Goal: Task Accomplishment & Management: Manage account settings

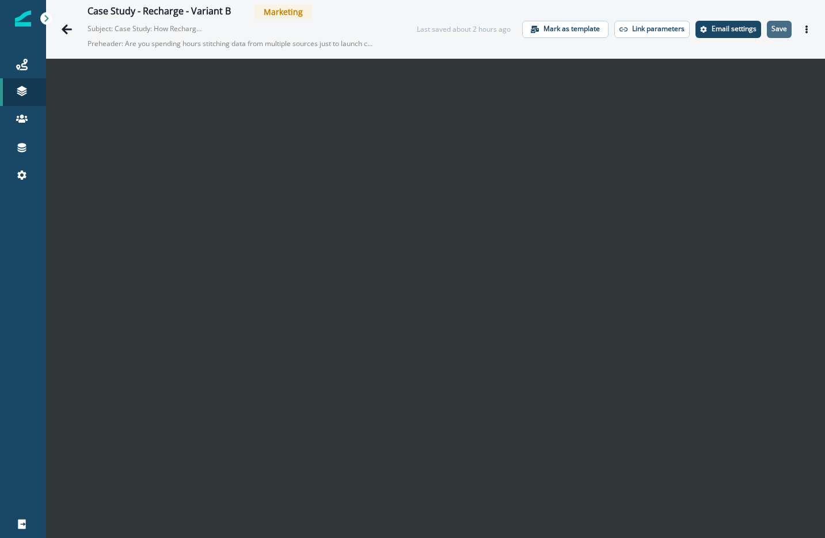
click at [774, 30] on p "Save" at bounding box center [779, 29] width 16 height 8
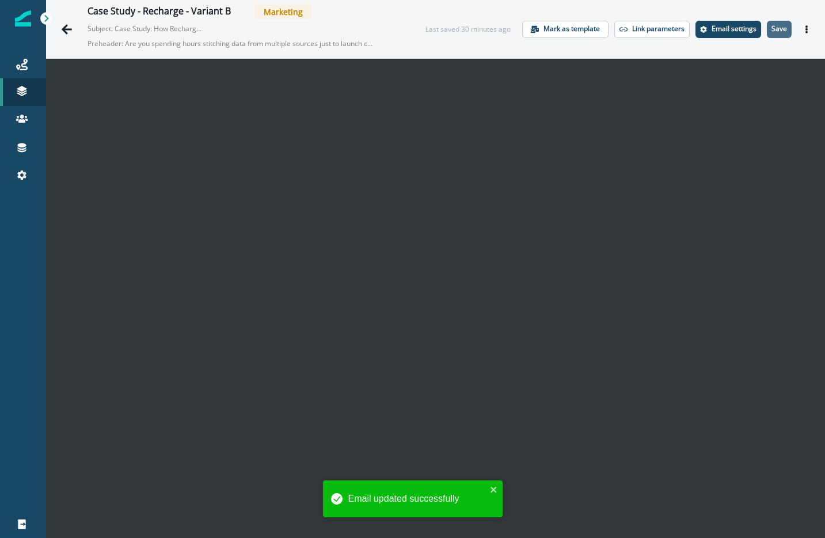
click at [773, 30] on p "Save" at bounding box center [779, 29] width 16 height 8
click at [773, 31] on p "Save" at bounding box center [779, 29] width 16 height 8
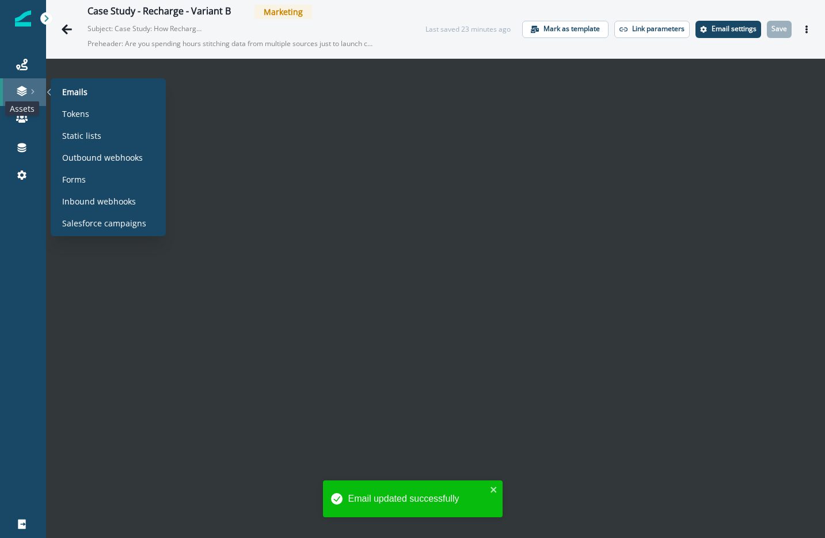
click at [16, 93] on icon at bounding box center [22, 91] width 12 height 12
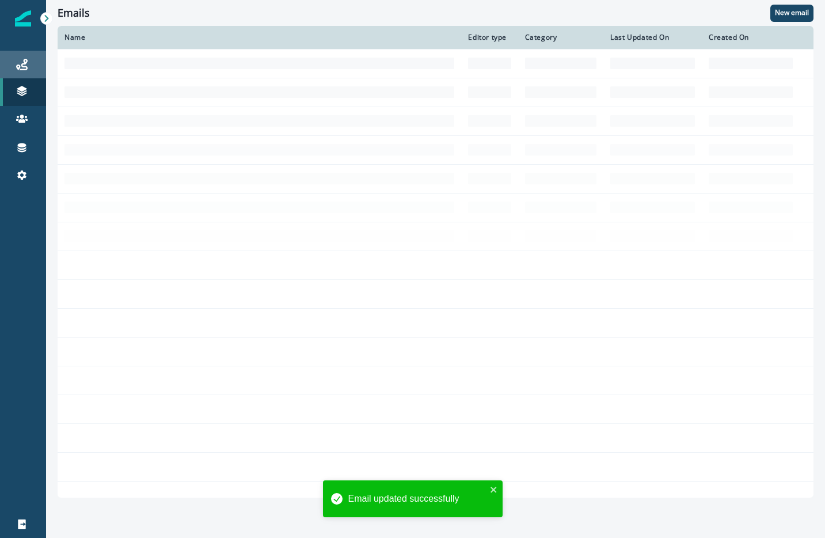
click at [21, 69] on icon at bounding box center [22, 65] width 12 height 12
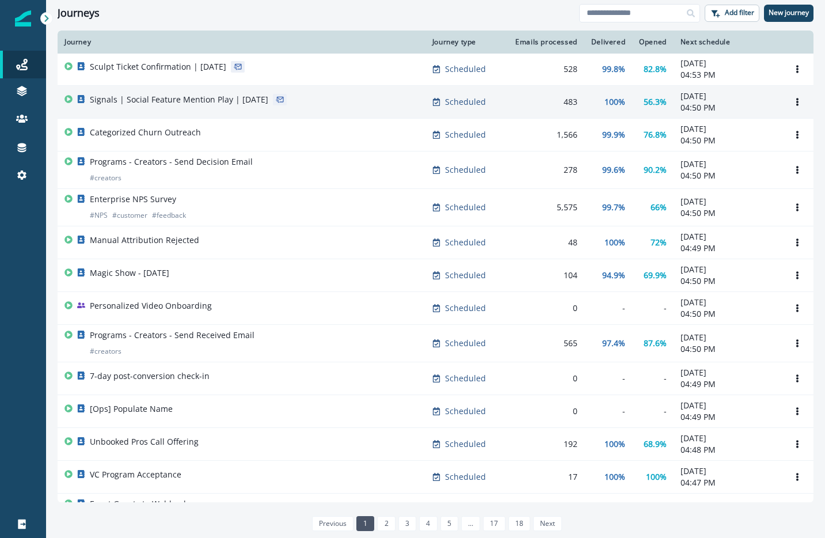
scroll to position [575, 0]
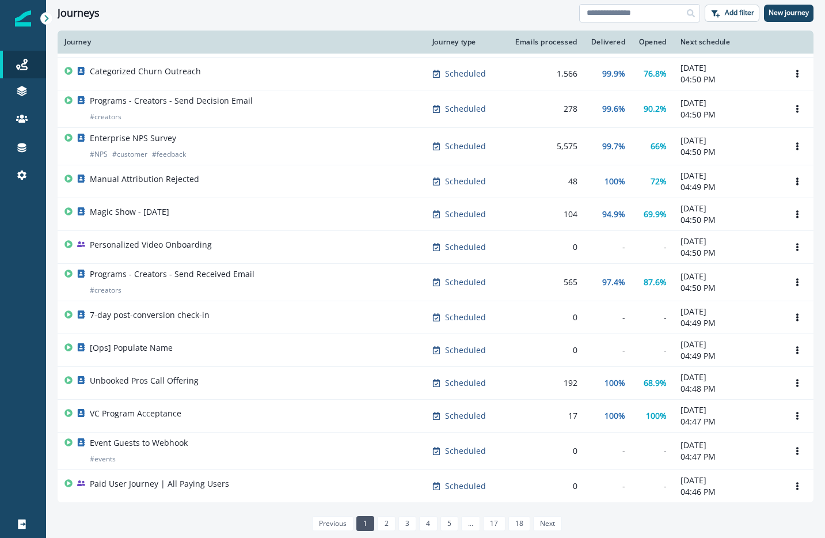
click at [659, 13] on input at bounding box center [639, 13] width 121 height 18
type input "*"
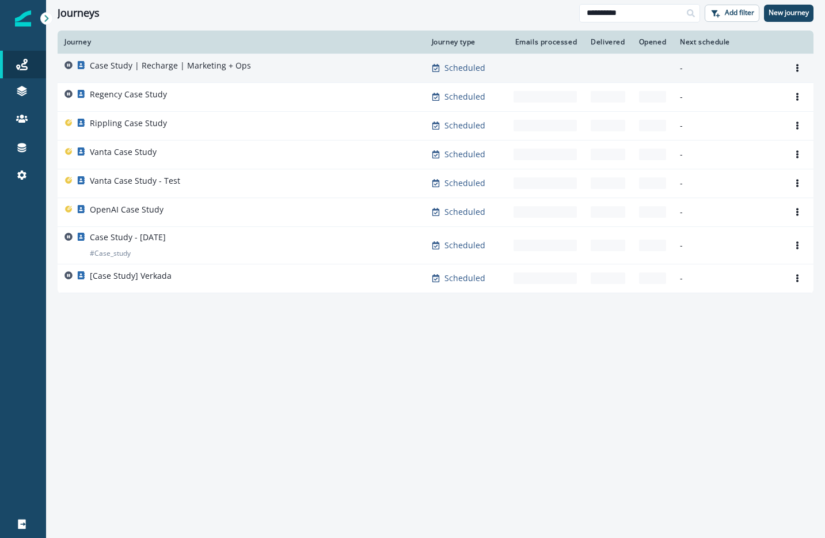
type input "**********"
click at [371, 67] on div "Case Study | Recharge | Marketing + Ops" at bounding box center [240, 68] width 353 height 16
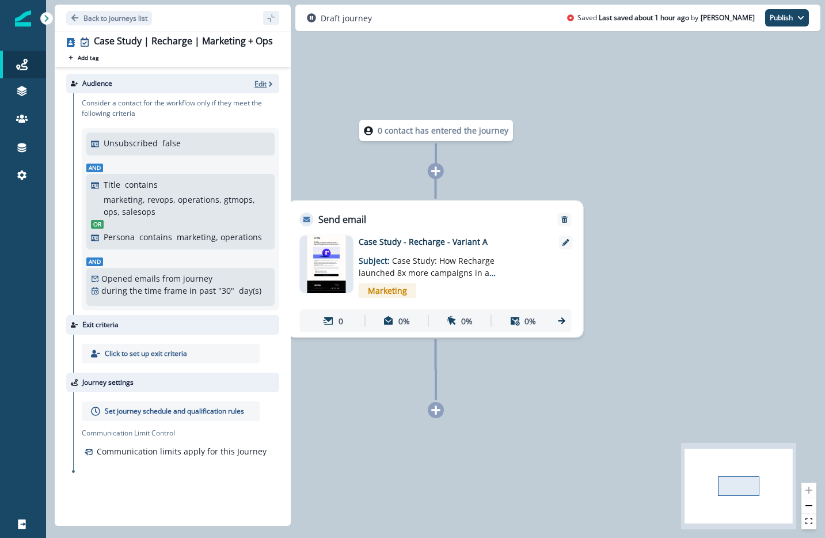
click at [261, 87] on p "Edit" at bounding box center [260, 84] width 12 height 10
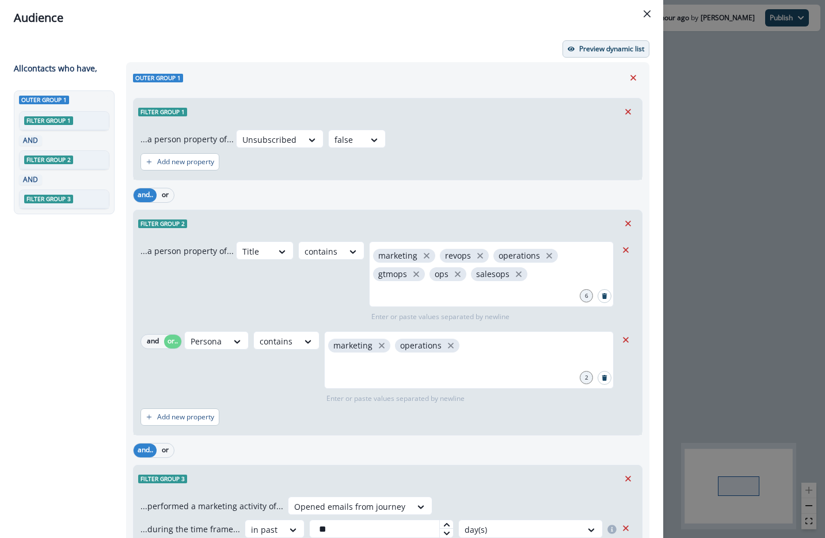
click at [579, 43] on button "Preview dynamic list" at bounding box center [605, 48] width 87 height 17
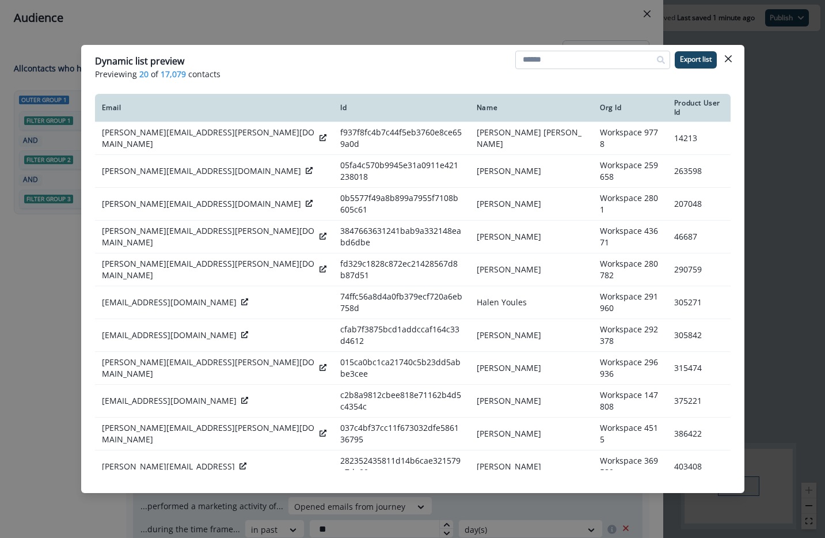
click at [553, 64] on input at bounding box center [592, 60] width 155 height 18
type input "*"
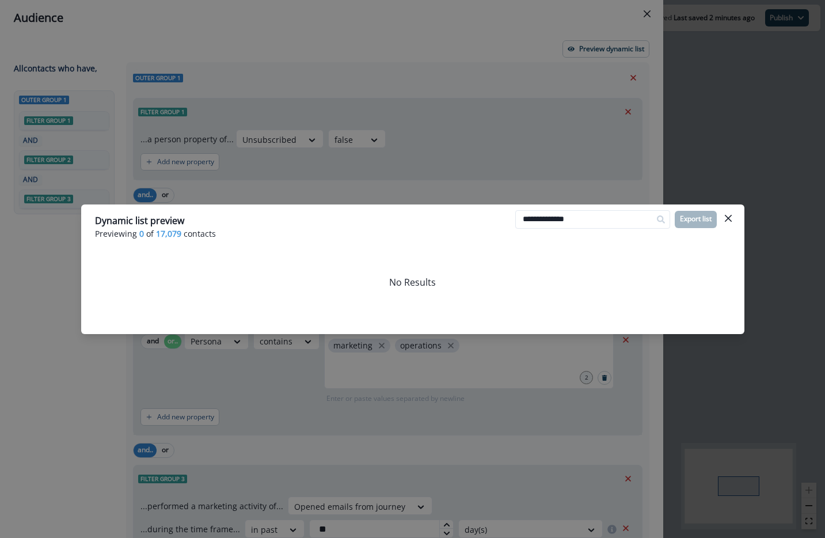
type input "**********"
click at [570, 222] on input "**********" at bounding box center [592, 219] width 155 height 18
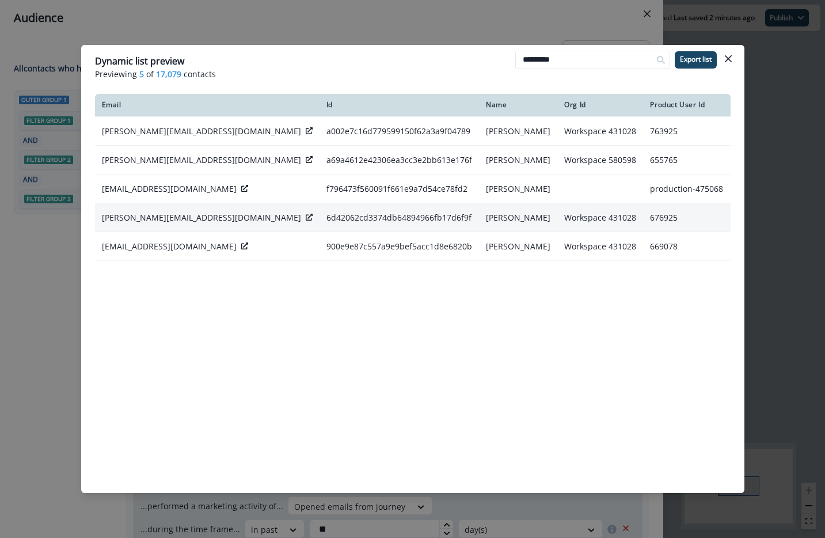
type input "*********"
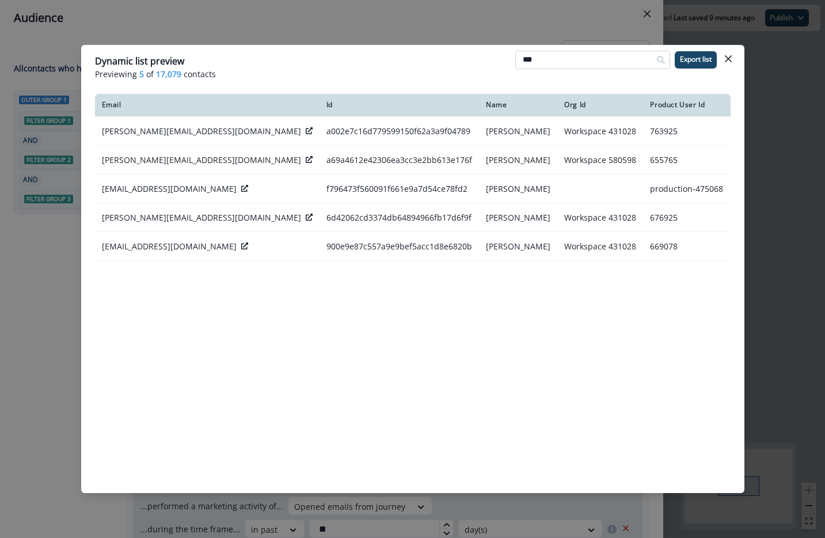
type input "****"
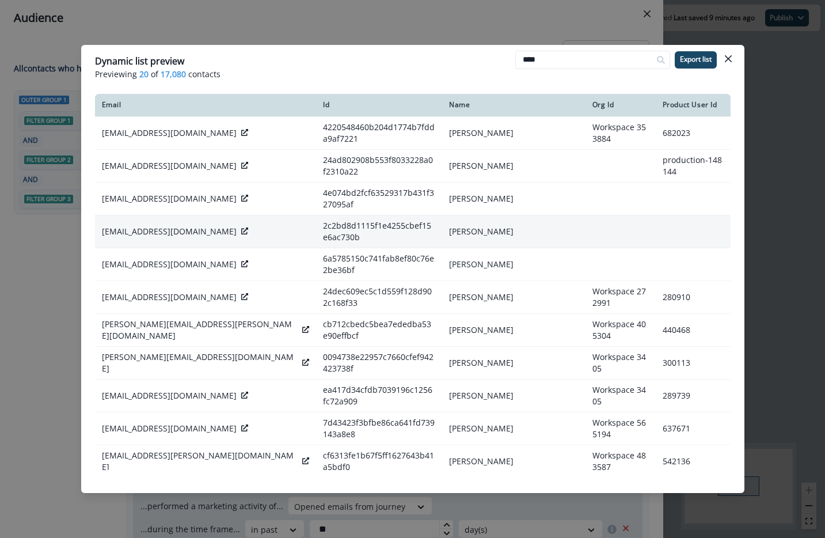
scroll to position [222, 0]
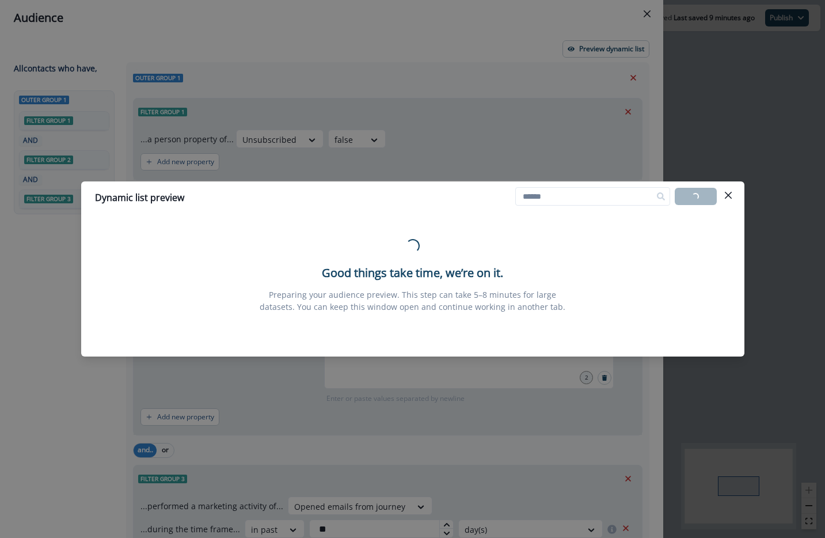
click at [206, 106] on div "Dynamic list preview Loading... Export list Loading... Good things take time, w…" at bounding box center [412, 269] width 825 height 538
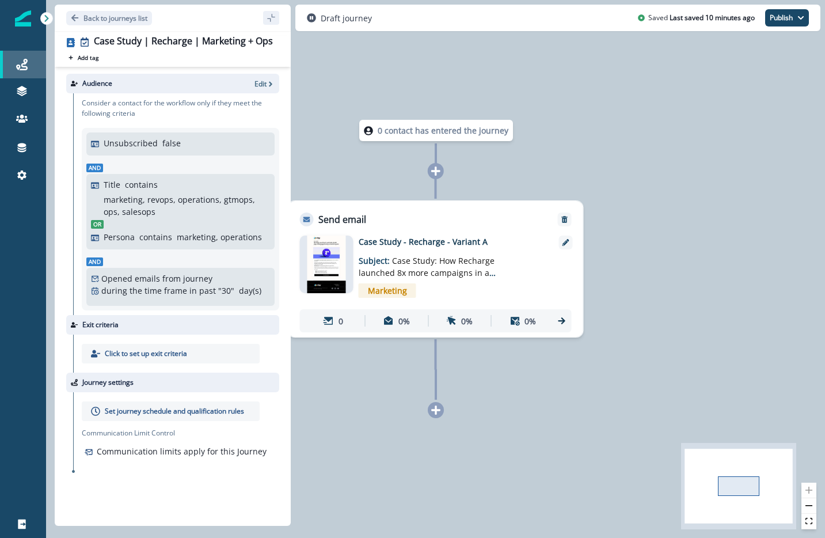
click at [23, 63] on icon at bounding box center [22, 65] width 12 height 12
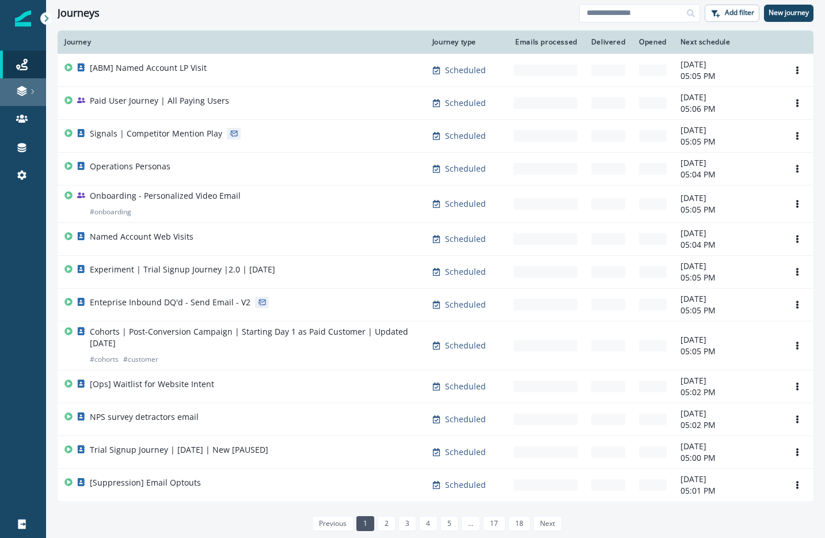
click at [10, 94] on div at bounding box center [23, 91] width 37 height 12
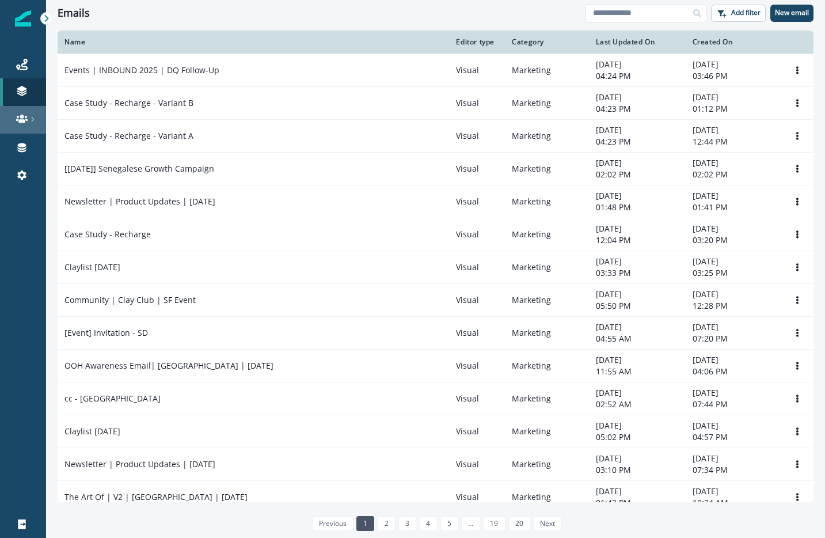
click at [16, 114] on div at bounding box center [23, 119] width 37 height 12
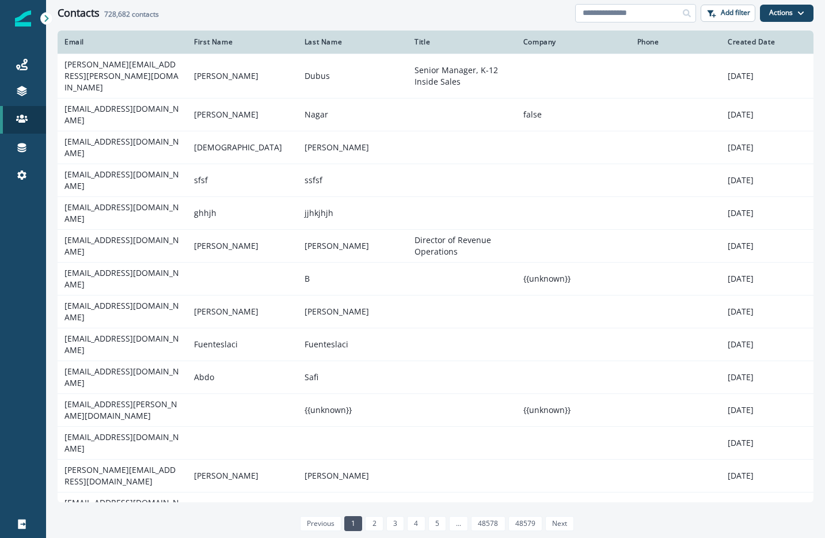
click at [619, 14] on input at bounding box center [635, 13] width 121 height 18
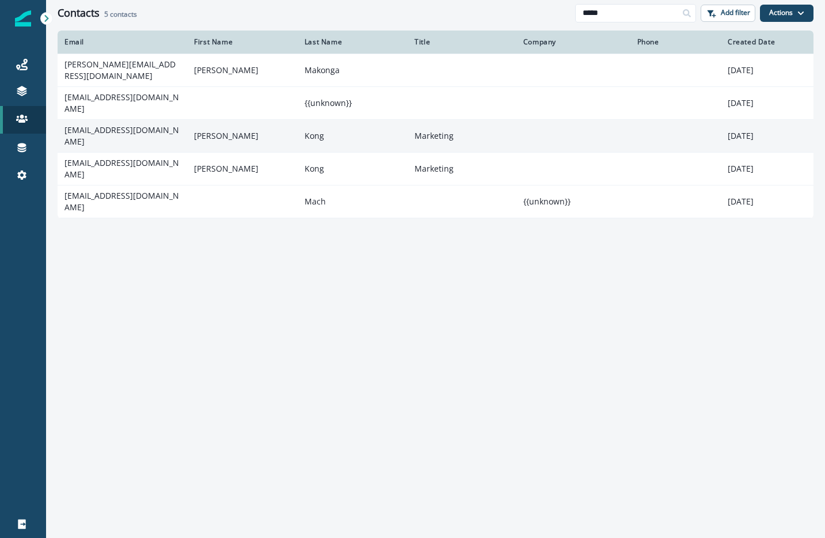
type input "*****"
click at [144, 135] on td "akong@ramp.com" at bounding box center [123, 135] width 130 height 33
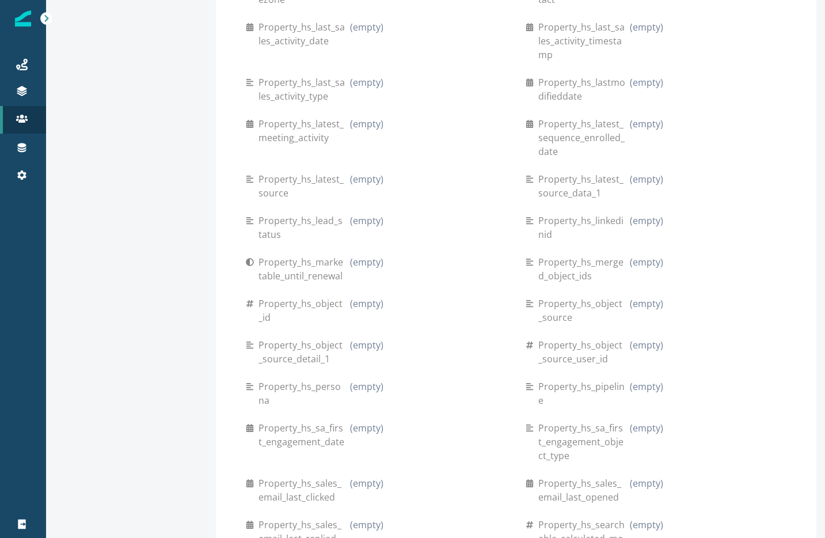
scroll to position [2114, 0]
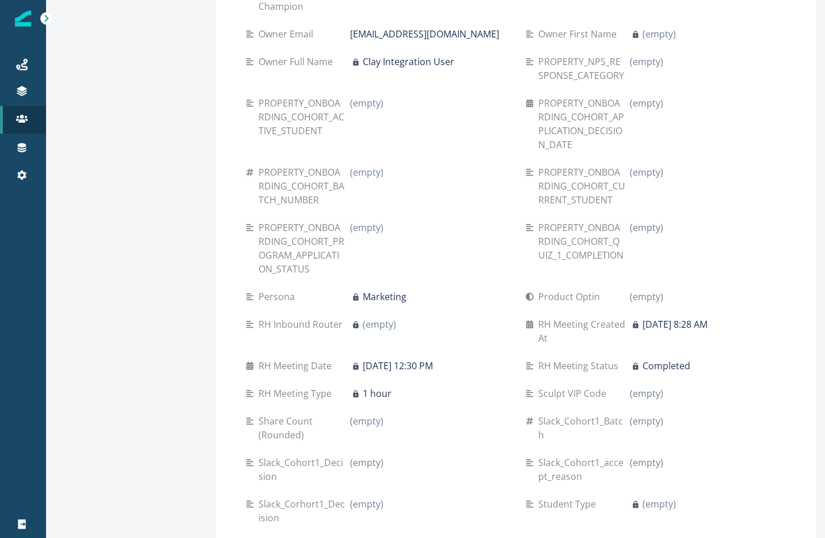
click at [363, 290] on p "Marketing" at bounding box center [385, 297] width 44 height 14
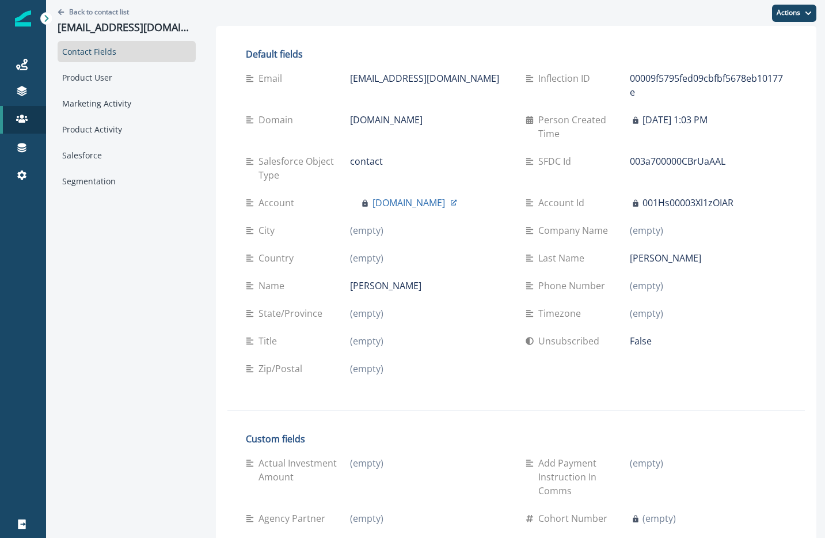
scroll to position [2101, 0]
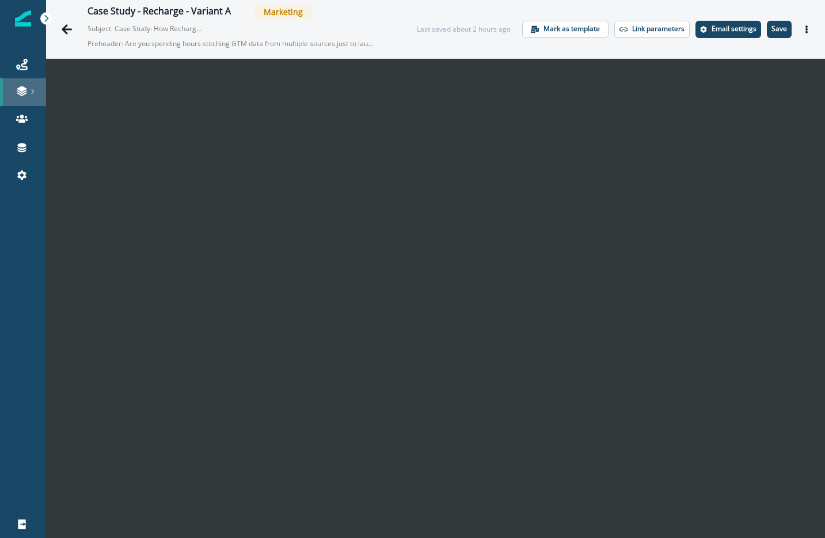
click at [23, 85] on link at bounding box center [23, 92] width 46 height 28
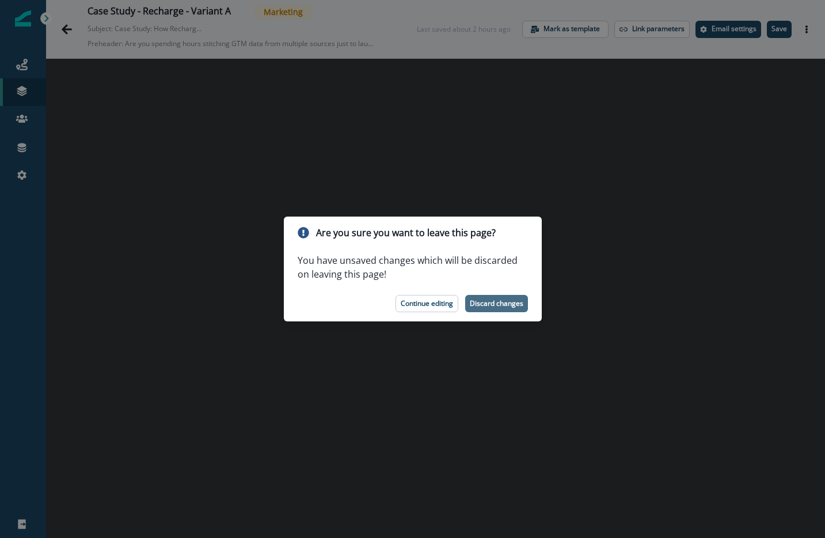
click at [497, 304] on p "Discard changes" at bounding box center [497, 303] width 54 height 8
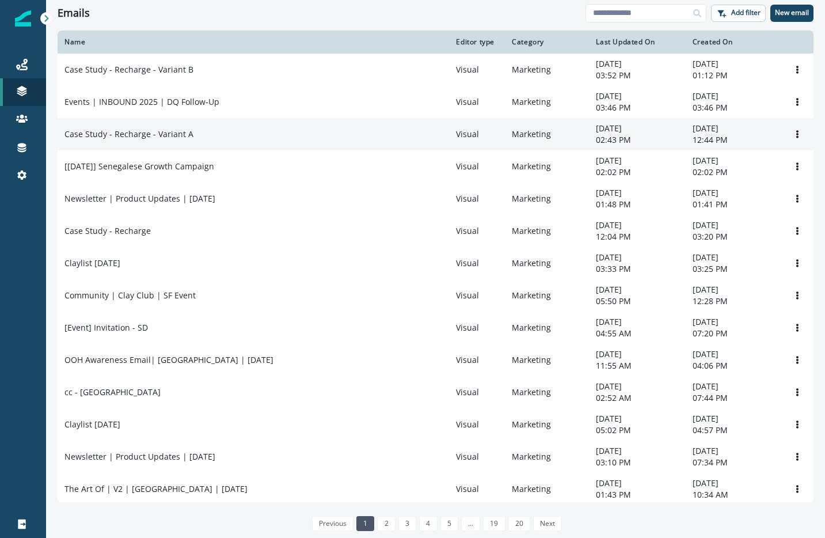
click at [182, 135] on p "Case Study - Recharge - Variant A" at bounding box center [128, 134] width 129 height 12
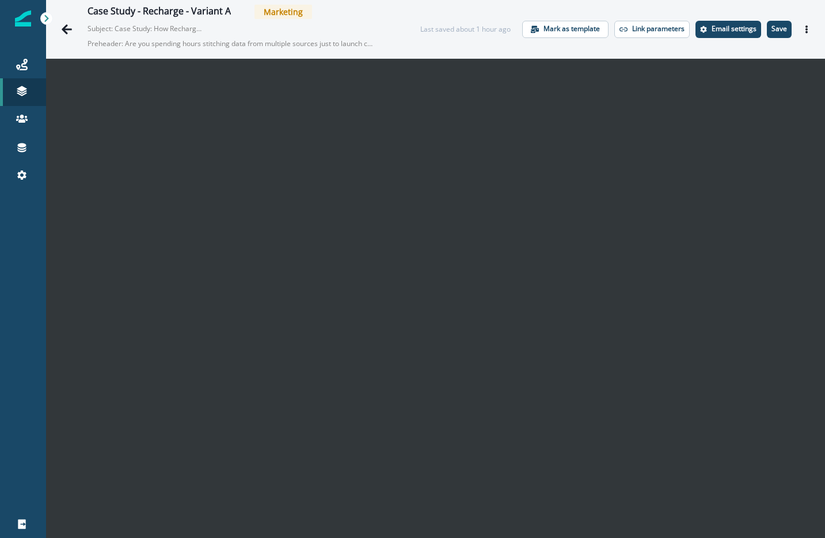
click at [773, 28] on p "Save" at bounding box center [779, 29] width 16 height 8
click at [771, 29] on p "Save" at bounding box center [779, 29] width 16 height 8
click at [775, 32] on p "Save" at bounding box center [779, 29] width 16 height 8
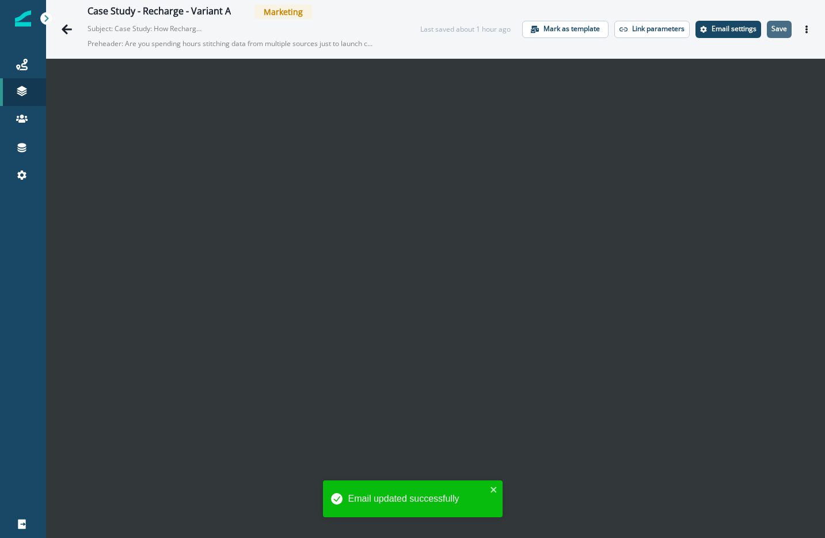
click at [767, 23] on button "Save" at bounding box center [779, 29] width 25 height 17
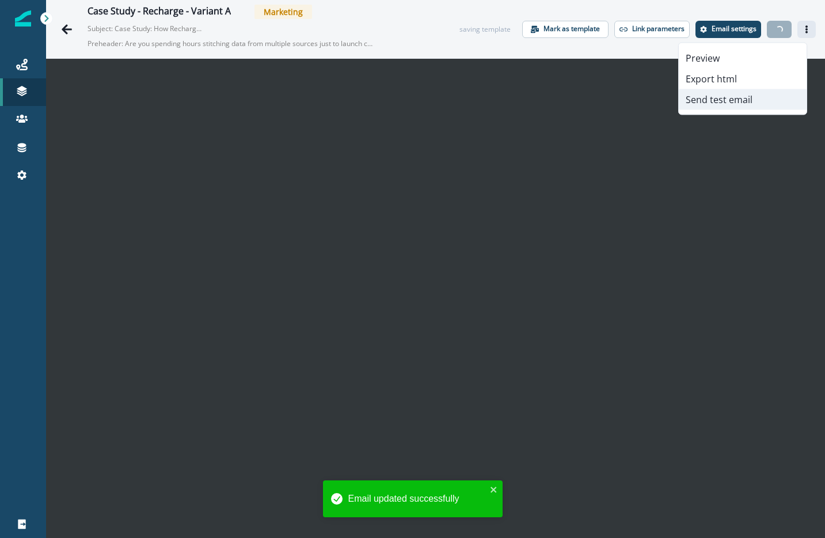
click at [749, 93] on button "Send test email" at bounding box center [743, 99] width 128 height 21
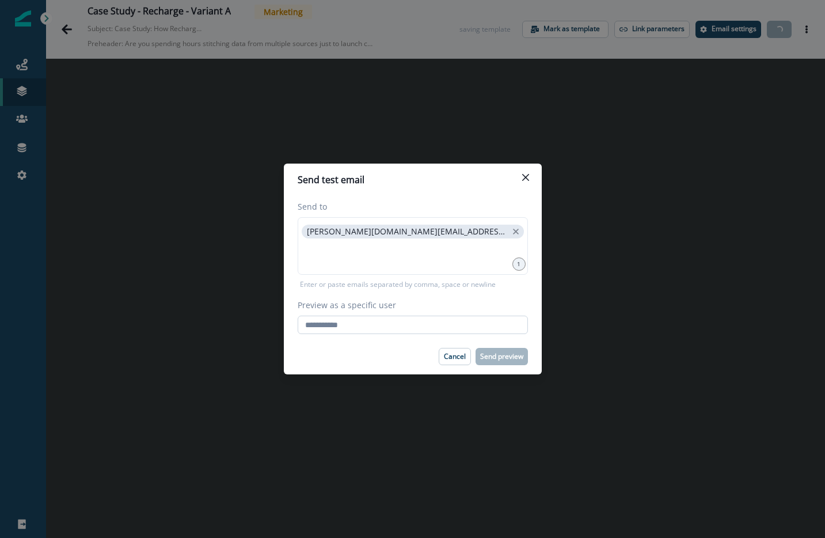
click at [341, 327] on input "Preview as a specific user" at bounding box center [413, 324] width 230 height 18
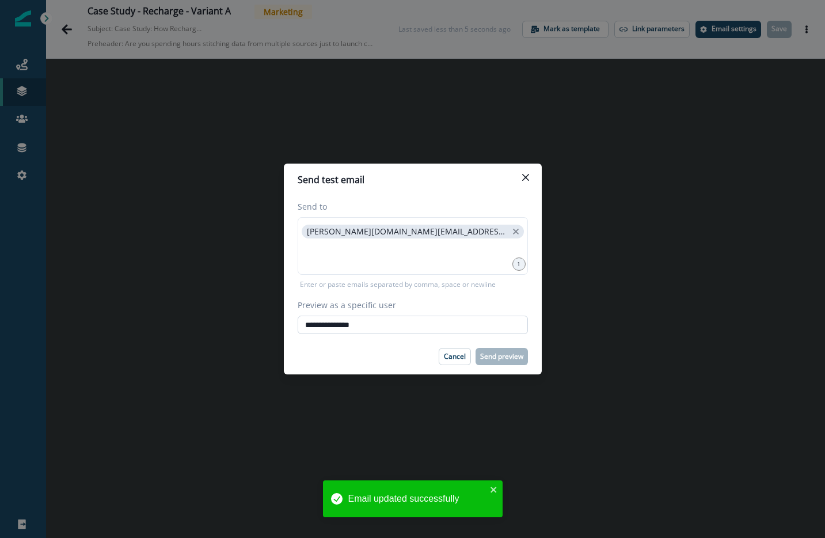
type input "**********"
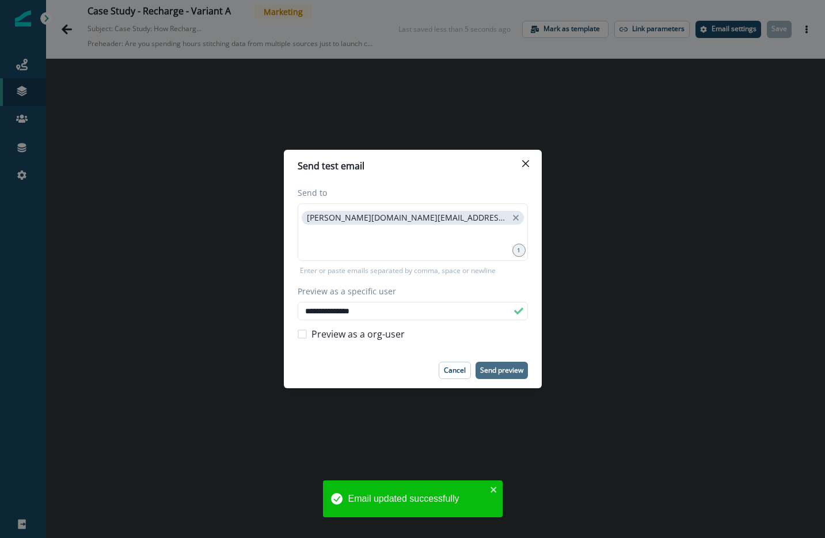
click at [496, 375] on button "Send preview" at bounding box center [501, 370] width 52 height 17
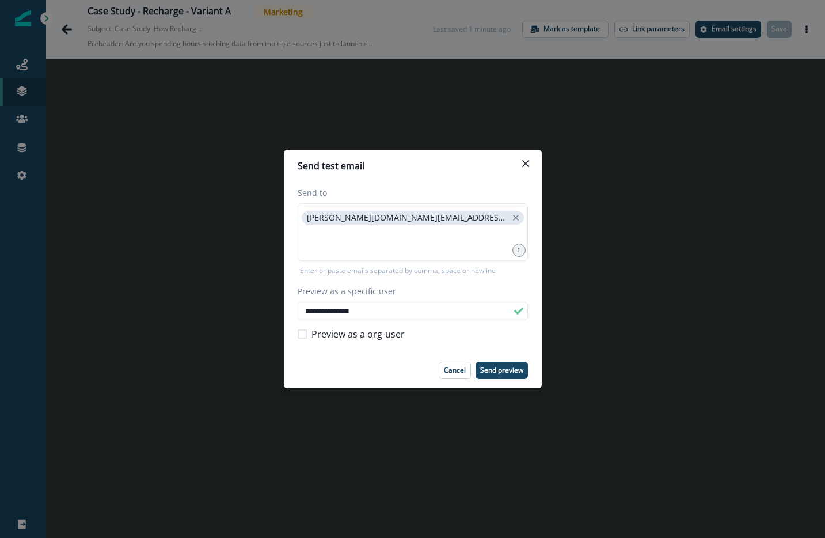
click at [511, 155] on header "Send test email" at bounding box center [413, 166] width 258 height 32
click at [524, 157] on button "Close" at bounding box center [525, 163] width 18 height 18
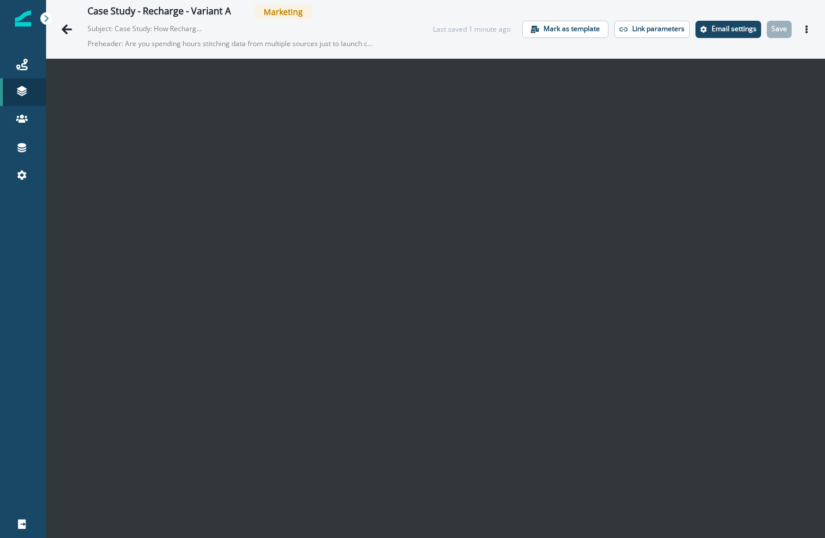
scroll to position [18, 0]
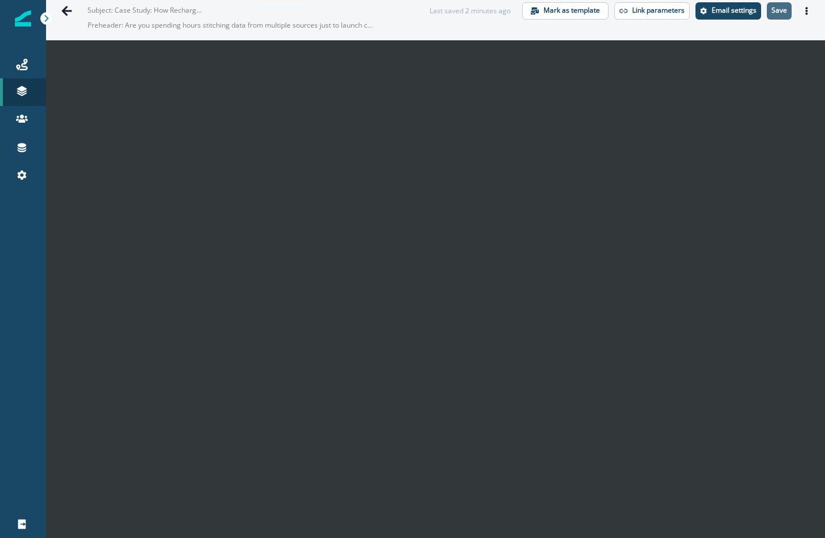
click at [771, 6] on p "Save" at bounding box center [779, 10] width 16 height 8
click at [802, 12] on icon "Actions" at bounding box center [806, 11] width 8 height 8
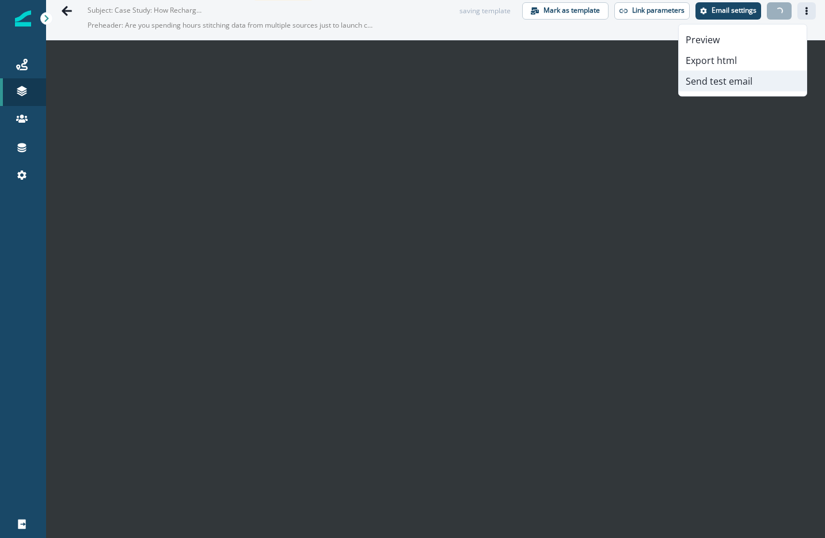
click at [722, 85] on button "Send test email" at bounding box center [743, 81] width 128 height 21
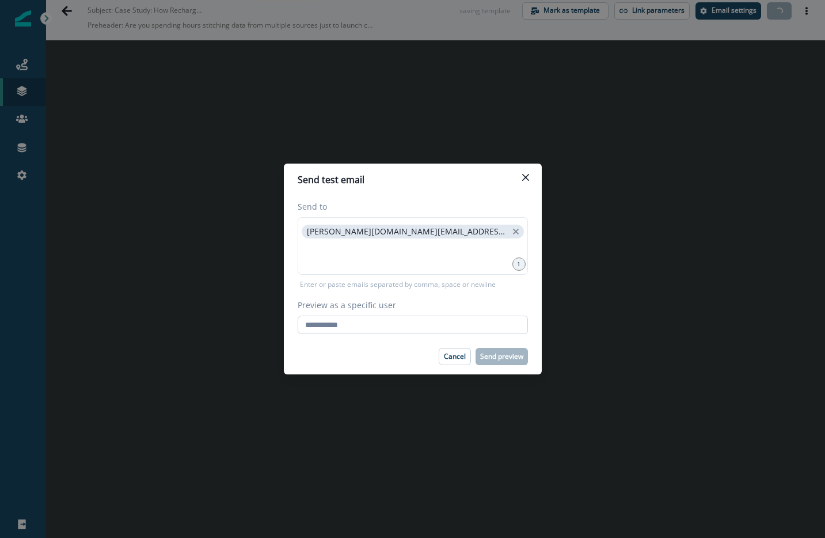
click at [319, 324] on input "Preview as a specific user" at bounding box center [413, 324] width 230 height 18
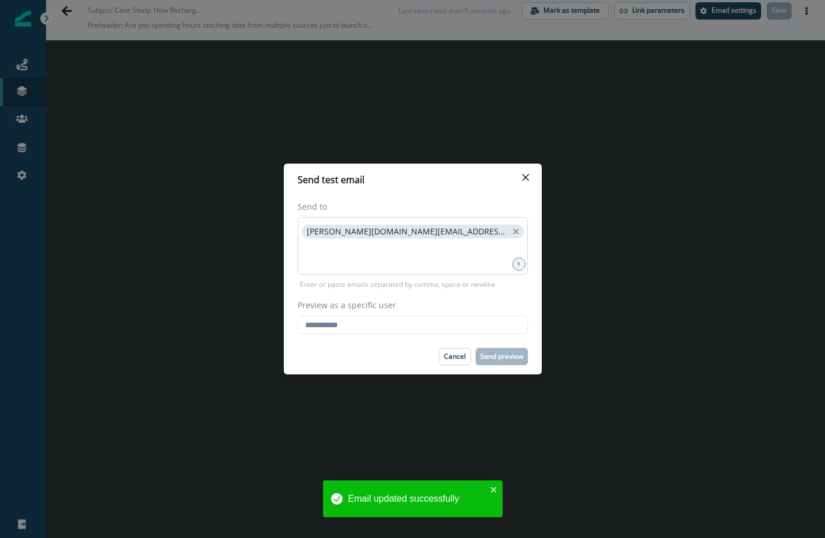
click at [412, 242] on div "joseph.wang@clay.com" at bounding box center [413, 246] width 230 height 58
click at [511, 235] on icon "close" at bounding box center [516, 231] width 10 height 10
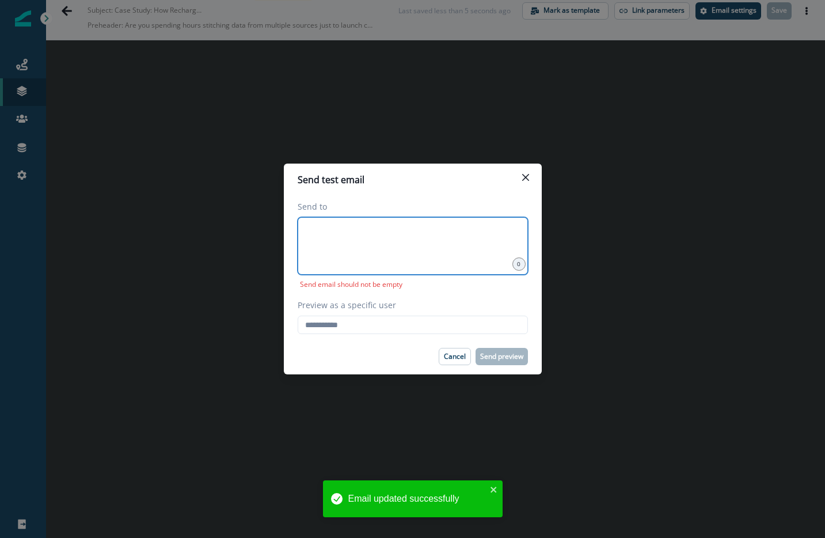
click at [397, 235] on input at bounding box center [412, 231] width 227 height 23
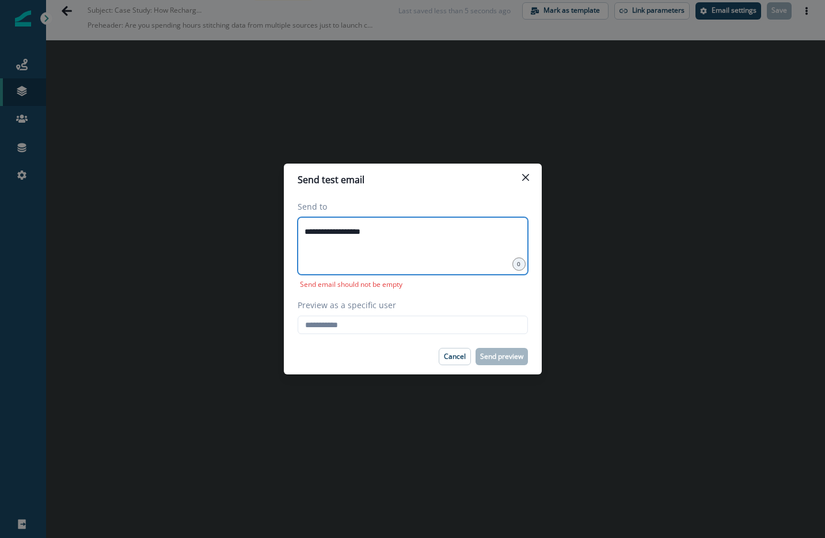
type input "**********"
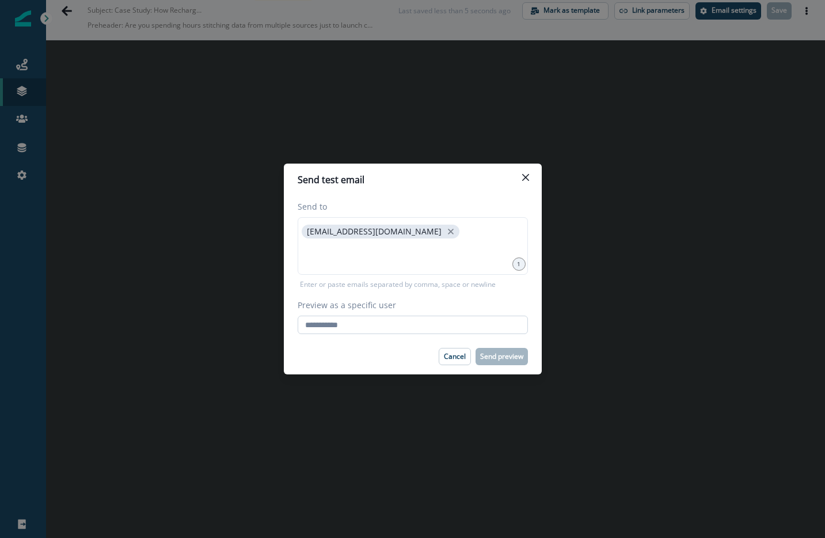
click at [326, 330] on input "Preview as a specific user" at bounding box center [413, 324] width 230 height 18
paste input "**********"
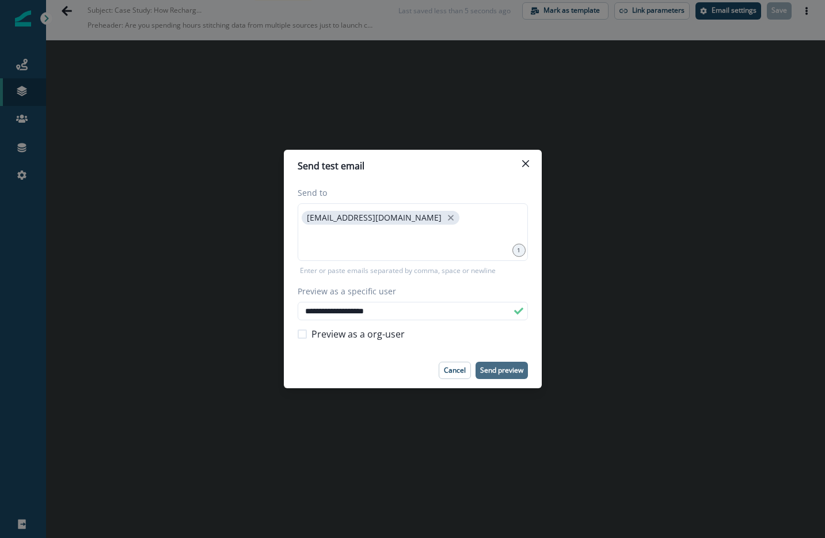
type input "**********"
click at [509, 362] on button "Send preview" at bounding box center [501, 370] width 52 height 17
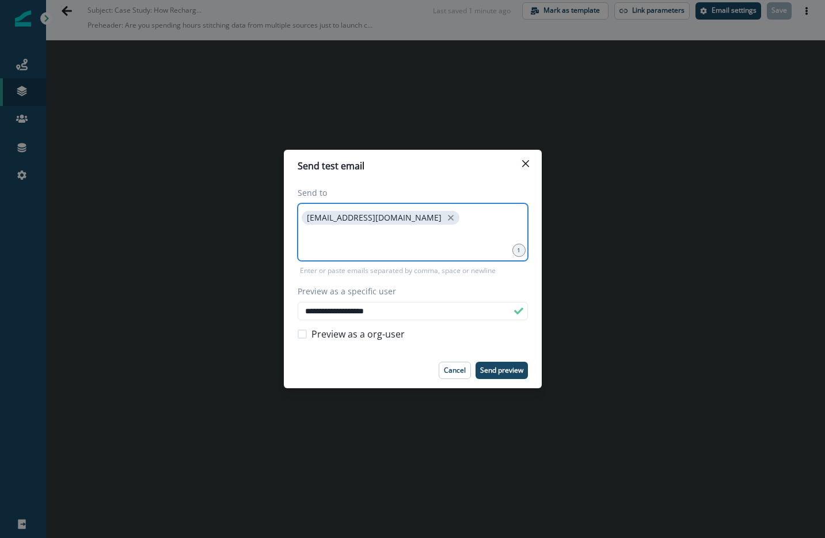
click at [414, 231] on input at bounding box center [412, 241] width 227 height 23
click at [446, 219] on icon "close" at bounding box center [451, 217] width 10 height 10
type input "**********"
click at [389, 313] on input "**********" at bounding box center [413, 311] width 230 height 18
paste input "email"
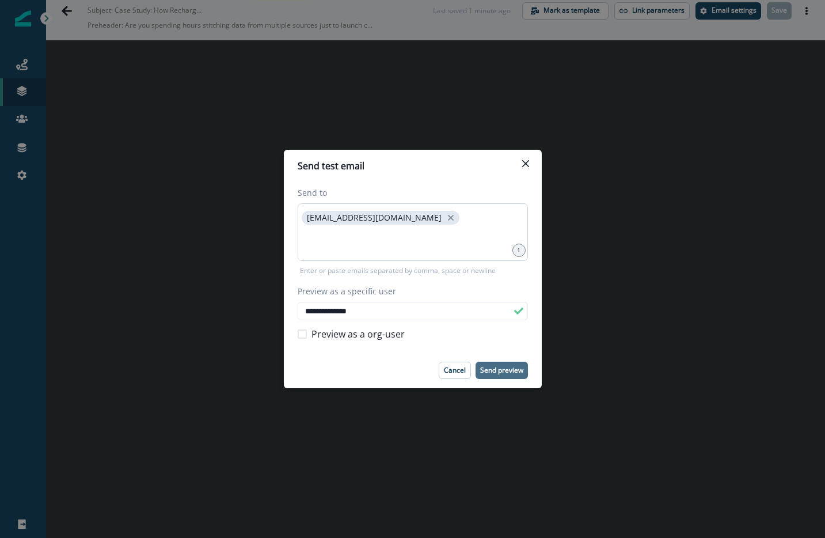
type input "**********"
click at [506, 367] on p "Send preview" at bounding box center [501, 370] width 43 height 8
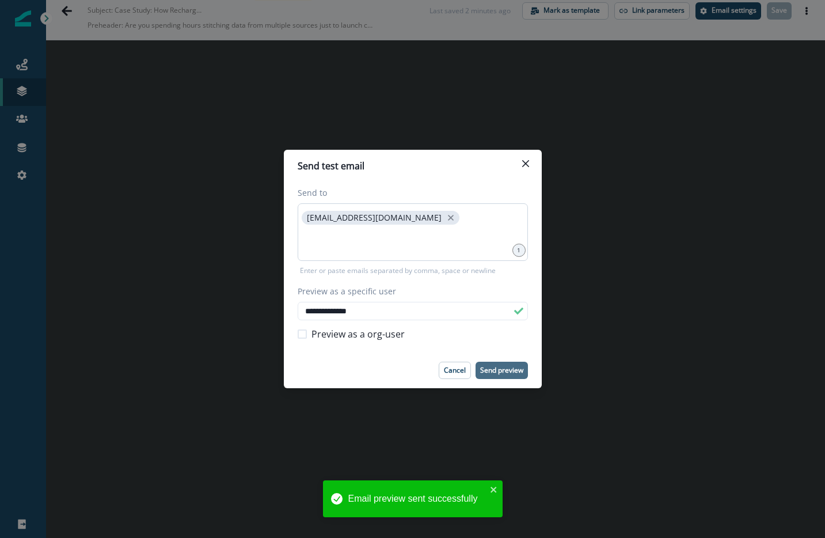
click at [510, 370] on p "Send preview" at bounding box center [501, 370] width 43 height 8
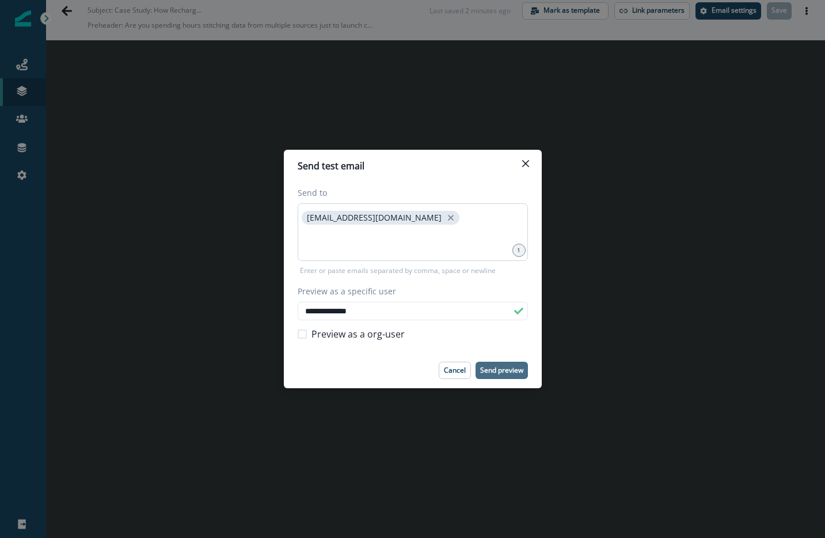
click at [356, 119] on div "**********" at bounding box center [412, 269] width 825 height 538
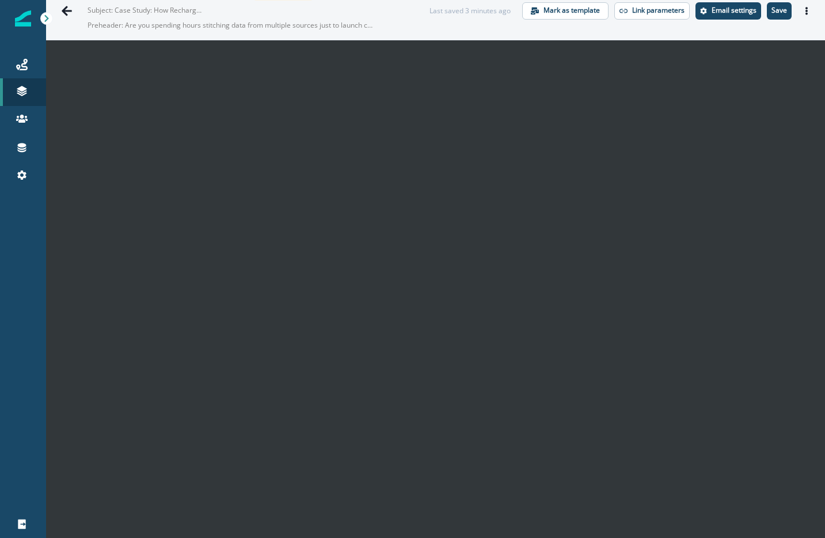
scroll to position [0, 0]
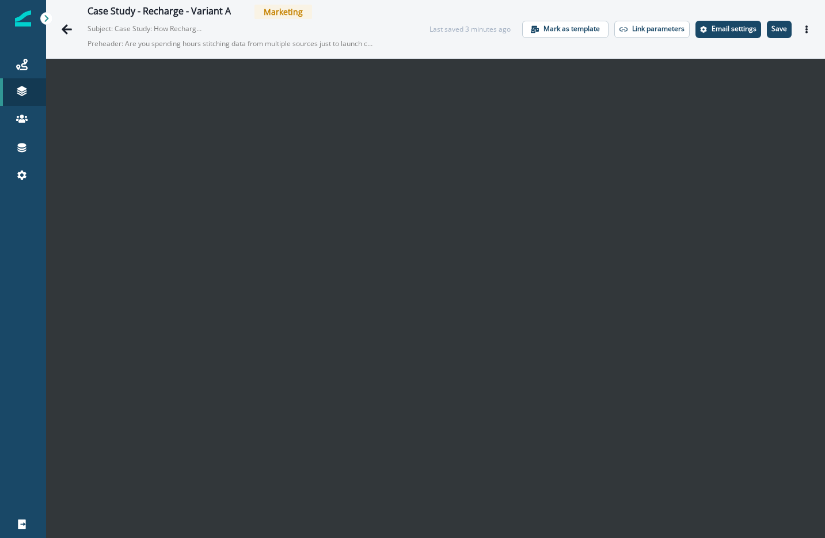
click at [713, 18] on div "Case Study - Recharge - Variant A Marketing Subject: Case Study: How Recharge l…" at bounding box center [435, 29] width 779 height 58
click at [711, 28] on p "Email settings" at bounding box center [733, 29] width 45 height 8
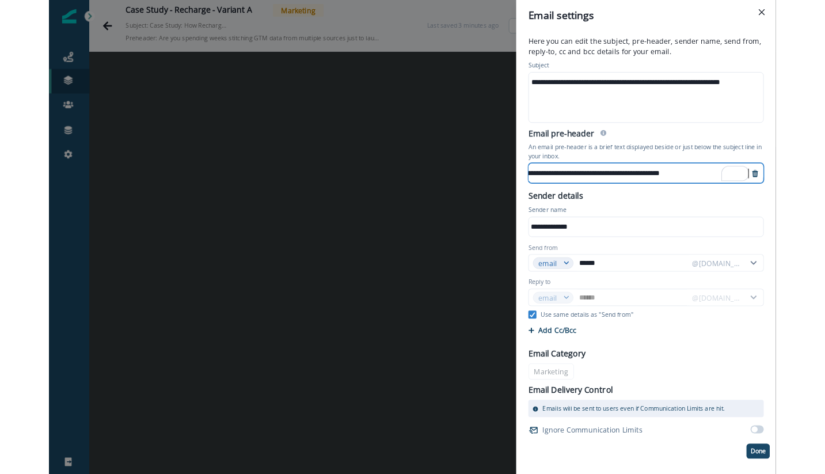
scroll to position [2, 0]
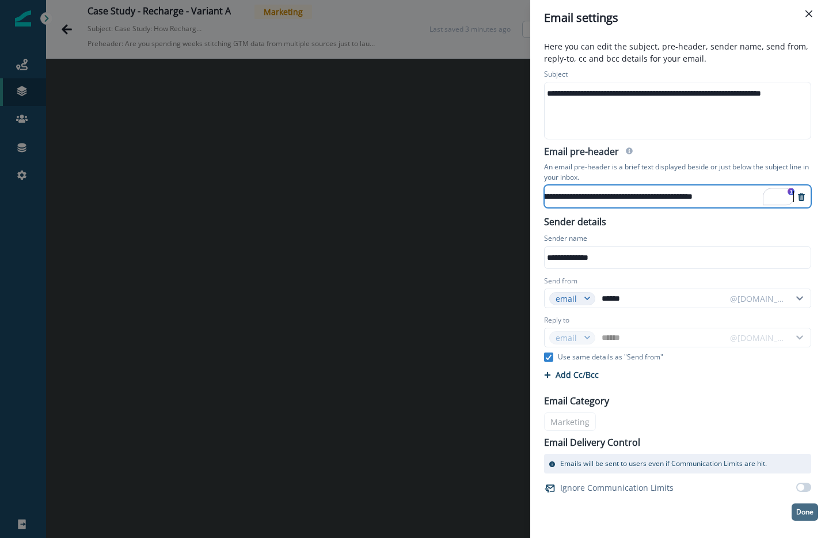
click at [803, 516] on p "Done" at bounding box center [804, 512] width 17 height 8
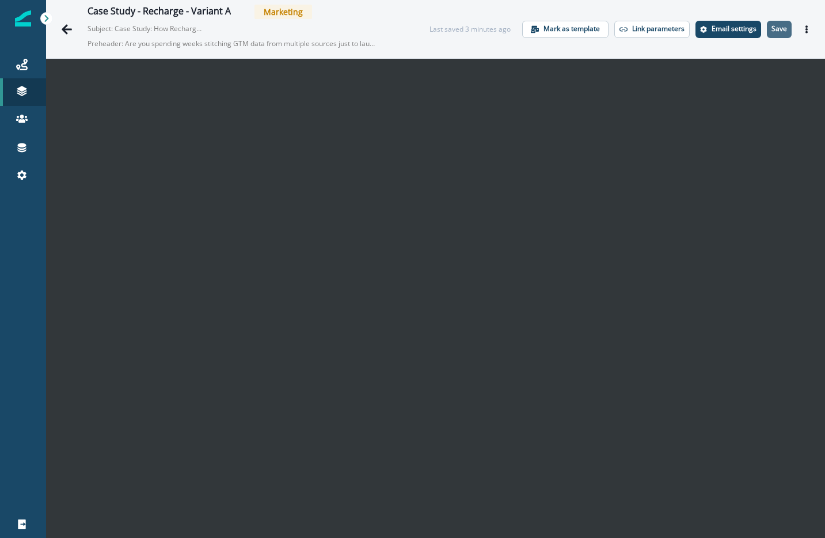
click at [771, 25] on p "Save" at bounding box center [779, 29] width 16 height 8
click at [711, 25] on p "Email settings" at bounding box center [733, 29] width 45 height 8
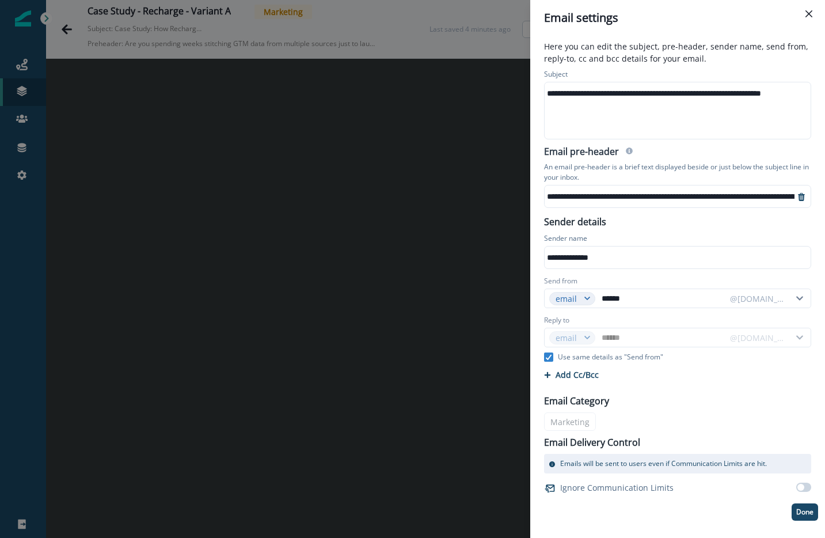
click at [314, 166] on div "**********" at bounding box center [412, 269] width 825 height 538
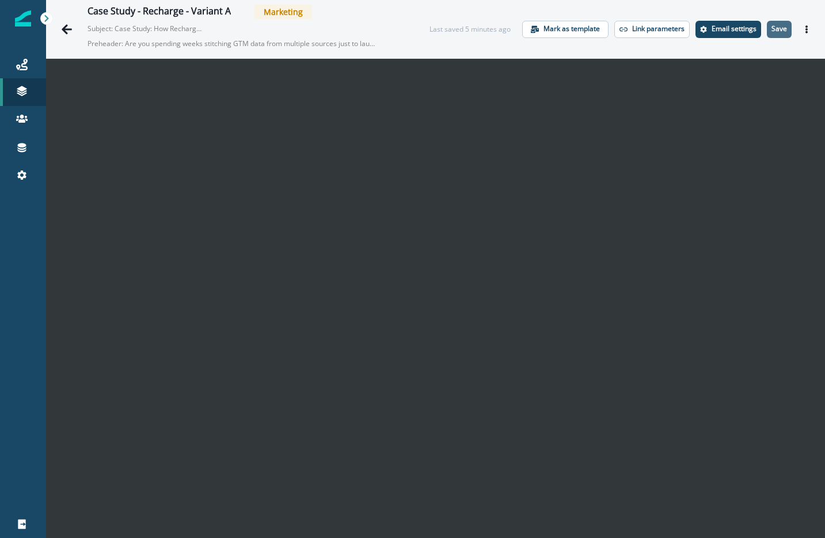
click at [771, 26] on p "Save" at bounding box center [779, 29] width 16 height 8
click at [775, 26] on p "Save" at bounding box center [779, 29] width 16 height 8
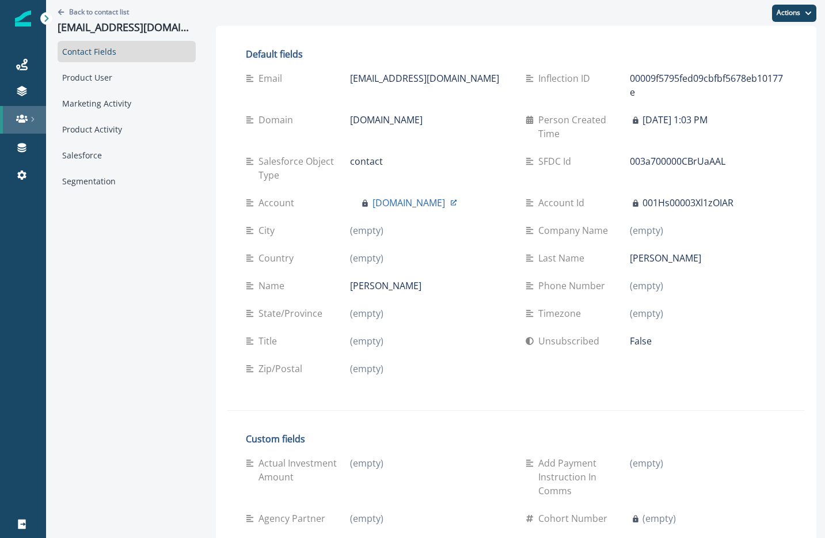
click at [21, 119] on icon at bounding box center [22, 119] width 12 height 12
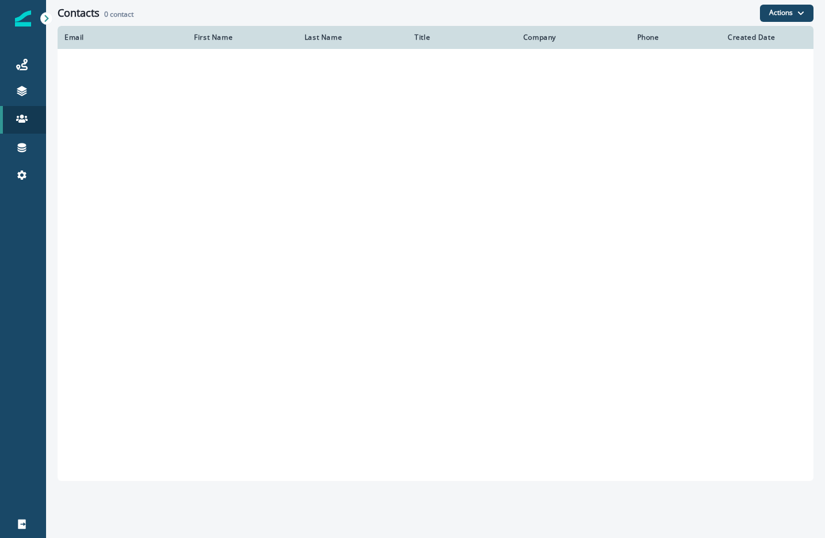
click at [0, 0] on div at bounding box center [0, 0] width 0 height 0
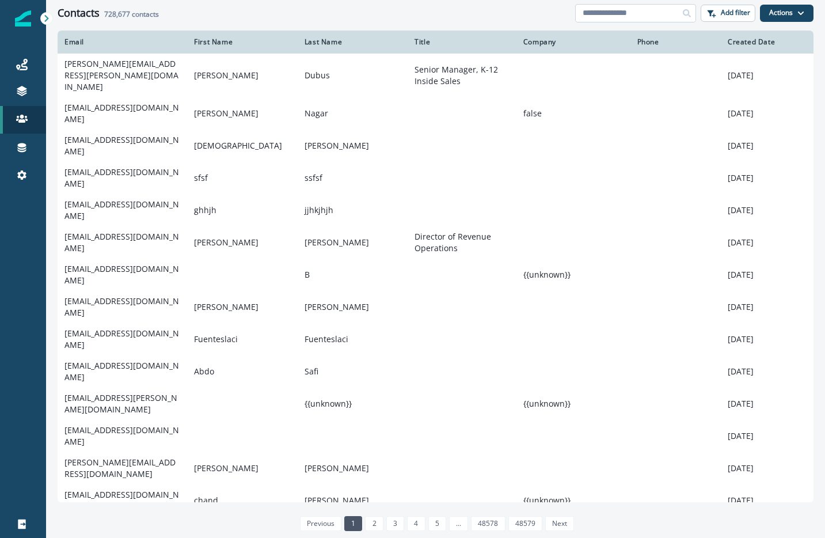
click at [661, 15] on input at bounding box center [635, 13] width 121 height 18
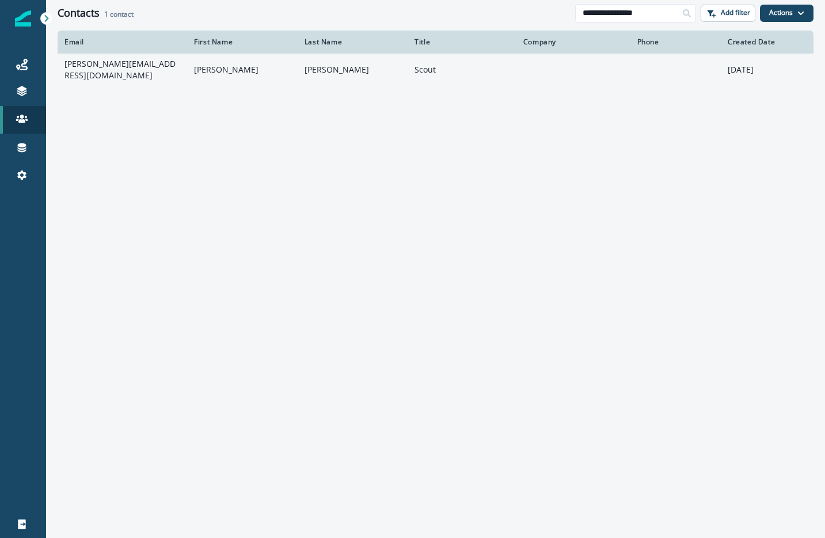
type input "**********"
click at [157, 79] on td "sam@elevenlabs.io" at bounding box center [123, 70] width 130 height 32
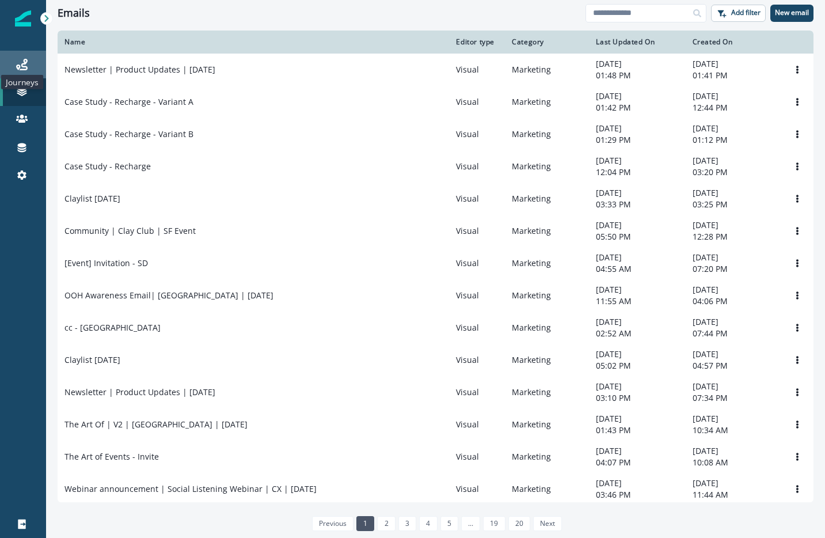
click at [19, 59] on icon at bounding box center [22, 65] width 12 height 12
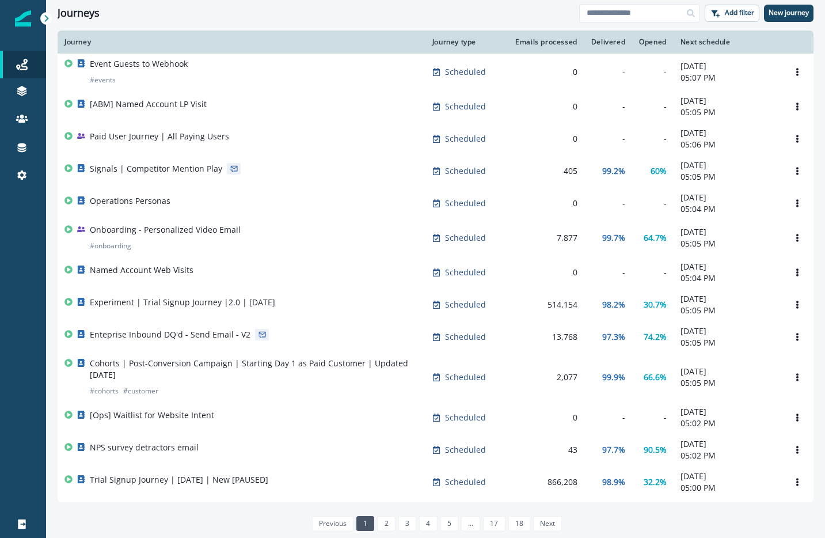
click at [175, 12] on div "Journeys" at bounding box center [319, 13] width 522 height 13
click at [19, 89] on icon at bounding box center [22, 89] width 10 height 6
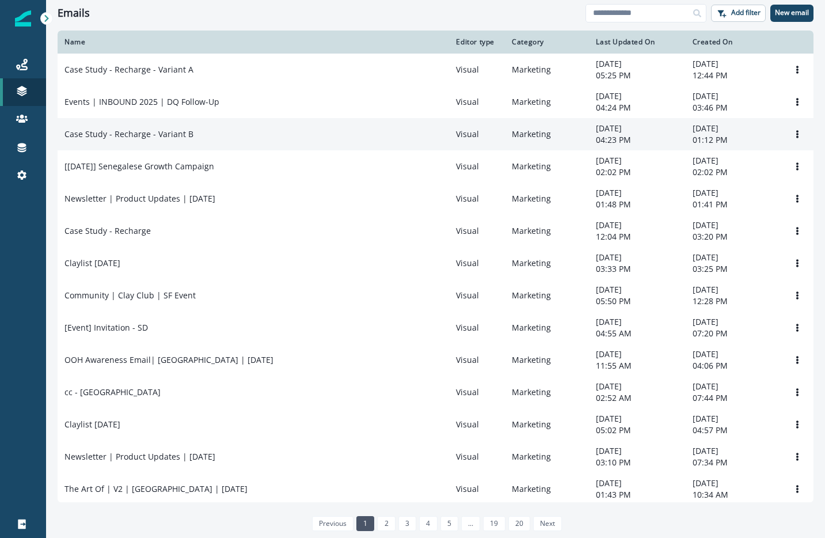
click at [151, 127] on td "Case Study - Recharge - Variant B" at bounding box center [253, 134] width 391 height 32
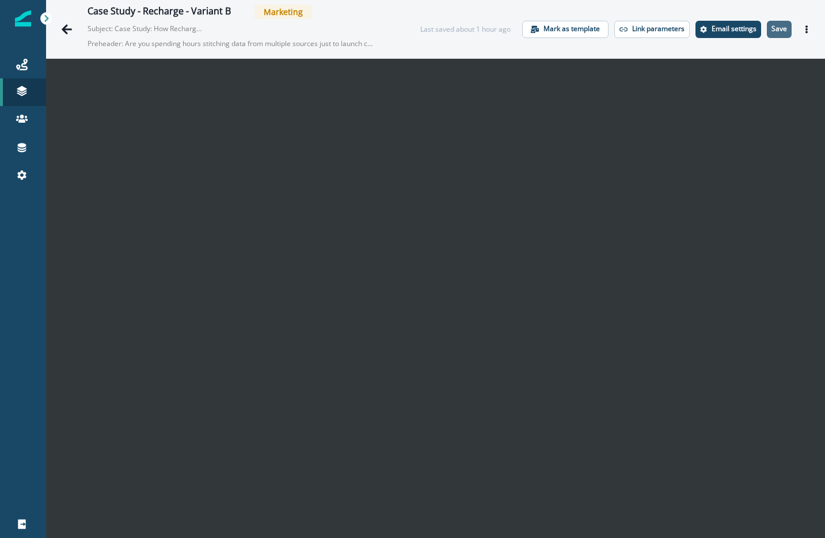
click at [774, 28] on p "Save" at bounding box center [779, 29] width 16 height 8
click at [720, 33] on p "Email settings" at bounding box center [733, 29] width 45 height 8
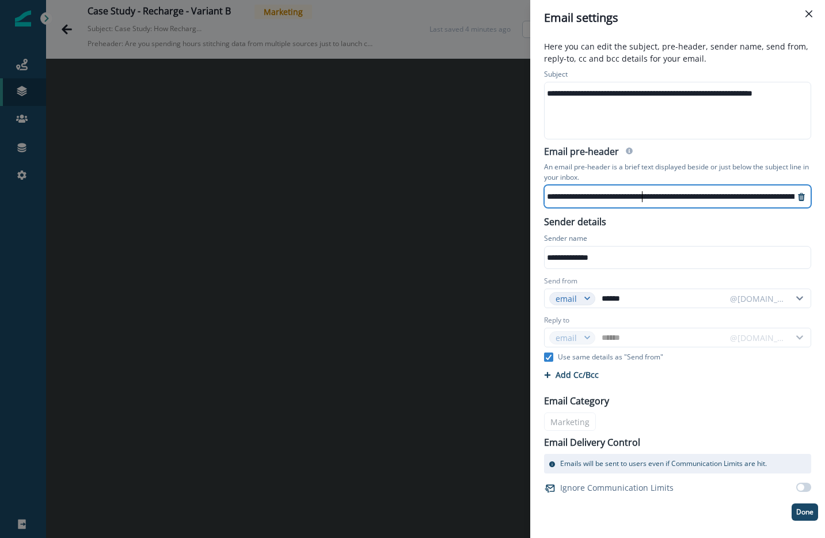
click at [804, 511] on p "Done" at bounding box center [804, 512] width 17 height 8
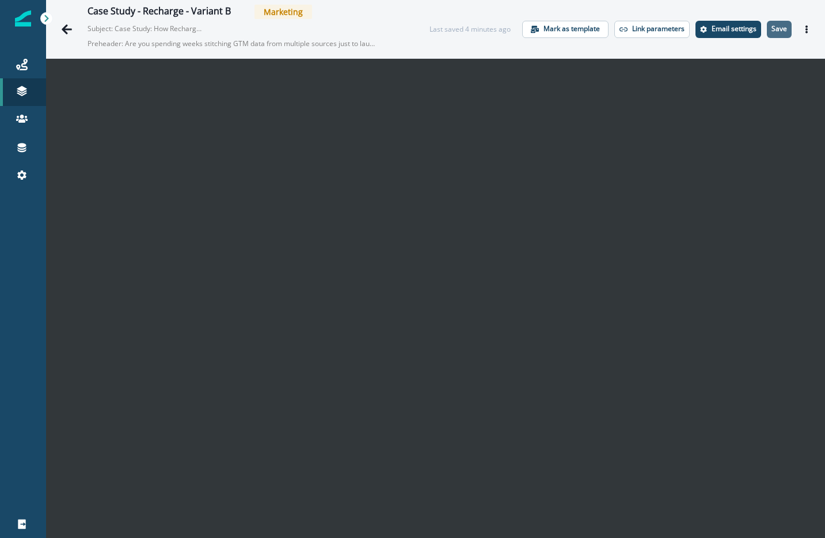
click at [767, 22] on button "Save" at bounding box center [779, 29] width 25 height 17
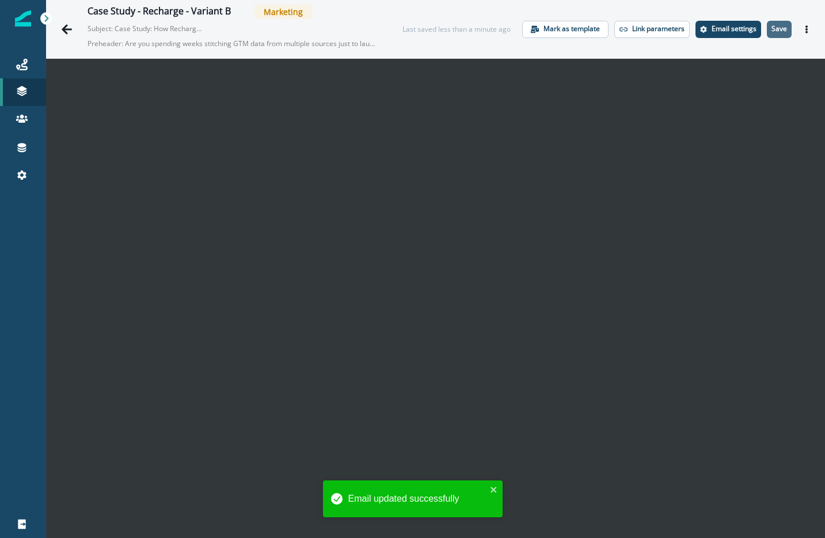
click at [773, 30] on p "Save" at bounding box center [779, 29] width 16 height 8
click at [719, 27] on p "Email settings" at bounding box center [733, 29] width 45 height 8
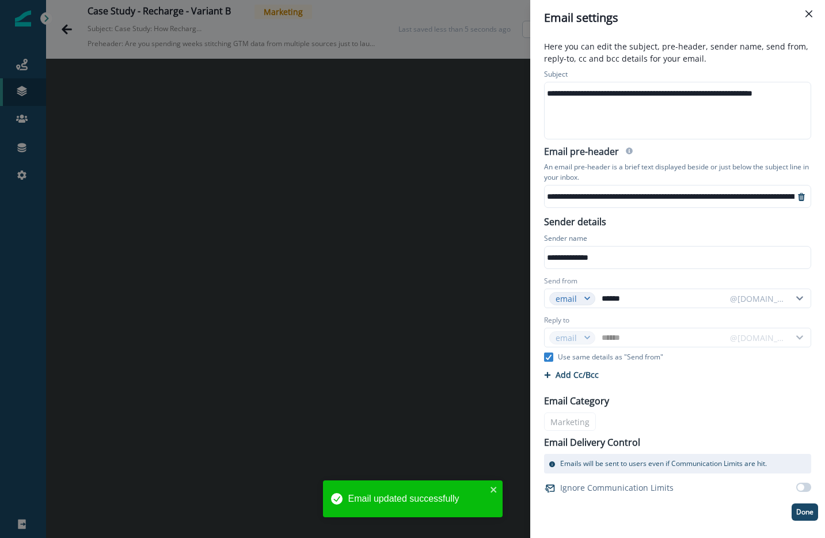
click at [702, 191] on div "**********" at bounding box center [740, 196] width 390 height 17
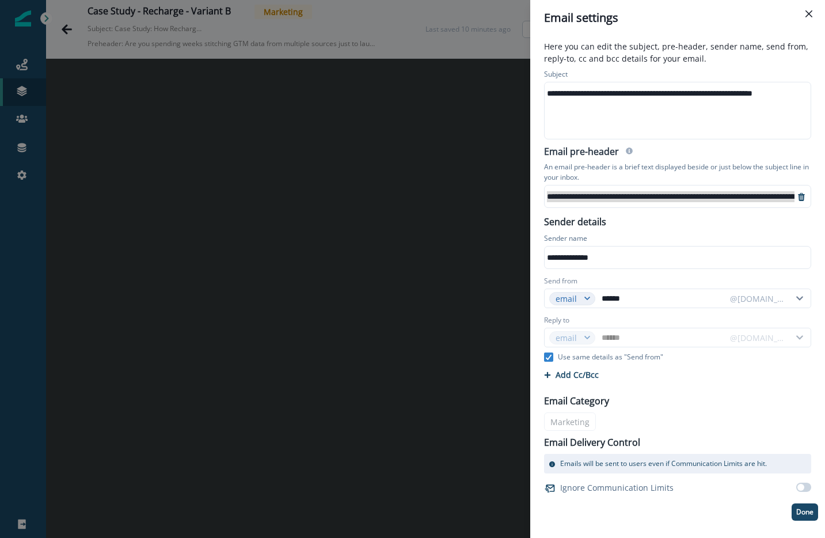
click at [299, 168] on div "**********" at bounding box center [412, 269] width 825 height 538
